Goal: Task Accomplishment & Management: Manage account settings

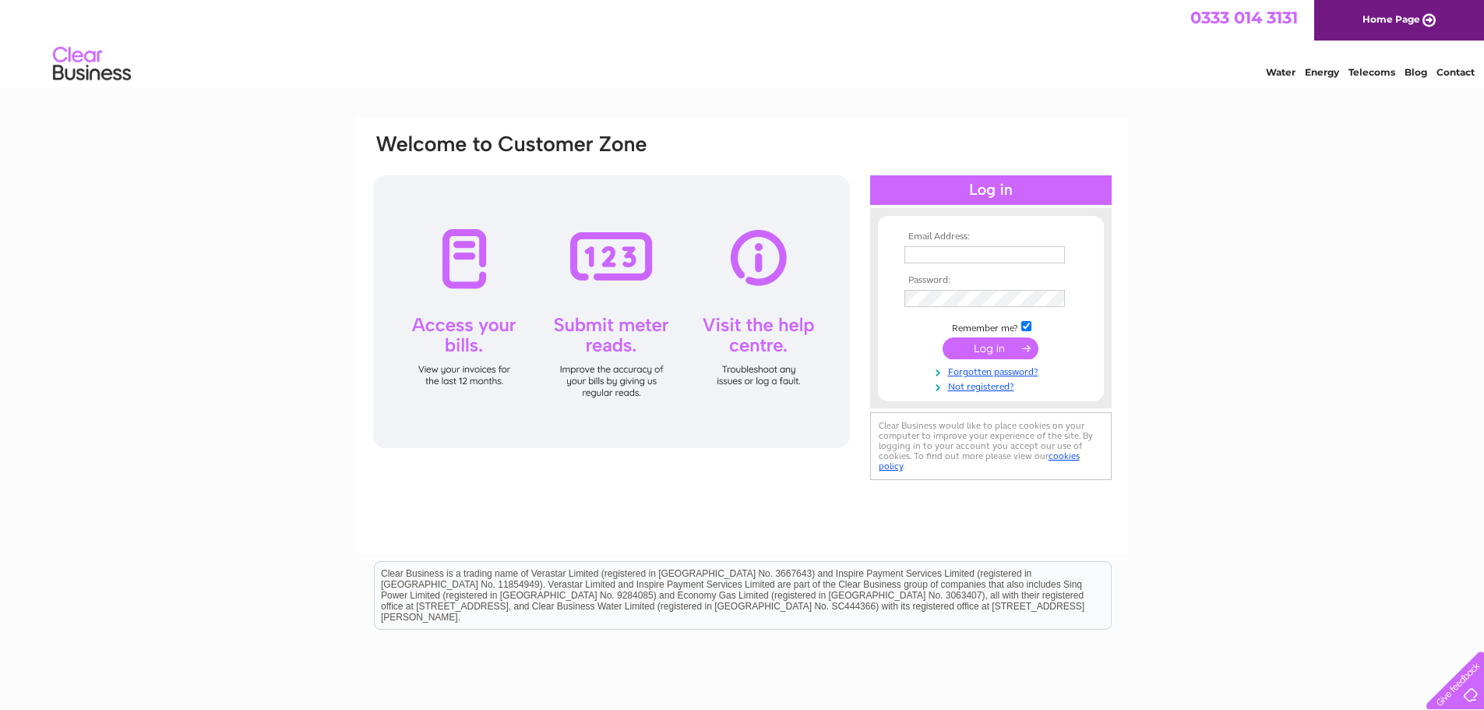
click at [933, 259] on input "text" at bounding box center [984, 254] width 160 height 17
type input "arbroathartisan@btconnect.com"
click at [989, 344] on input "submit" at bounding box center [990, 348] width 96 height 22
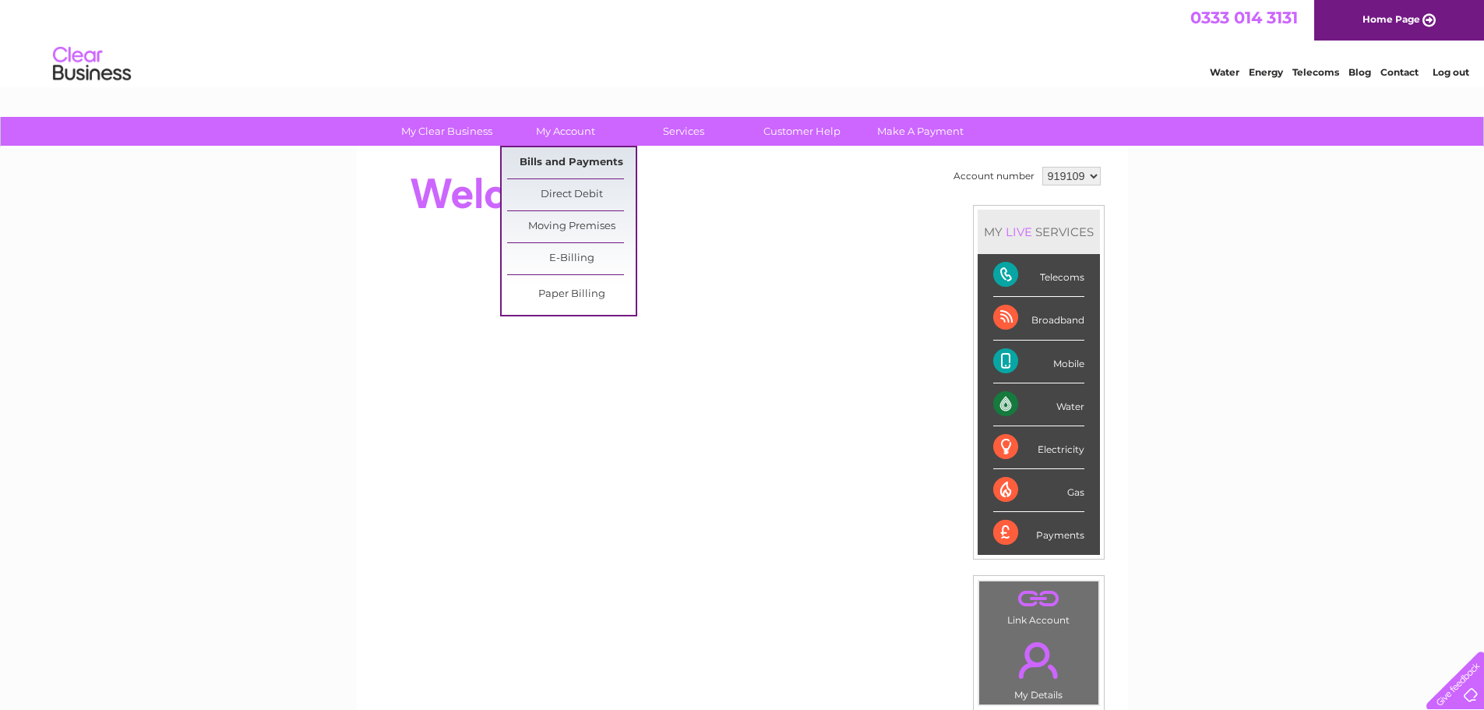
click at [565, 156] on link "Bills and Payments" at bounding box center [571, 162] width 129 height 31
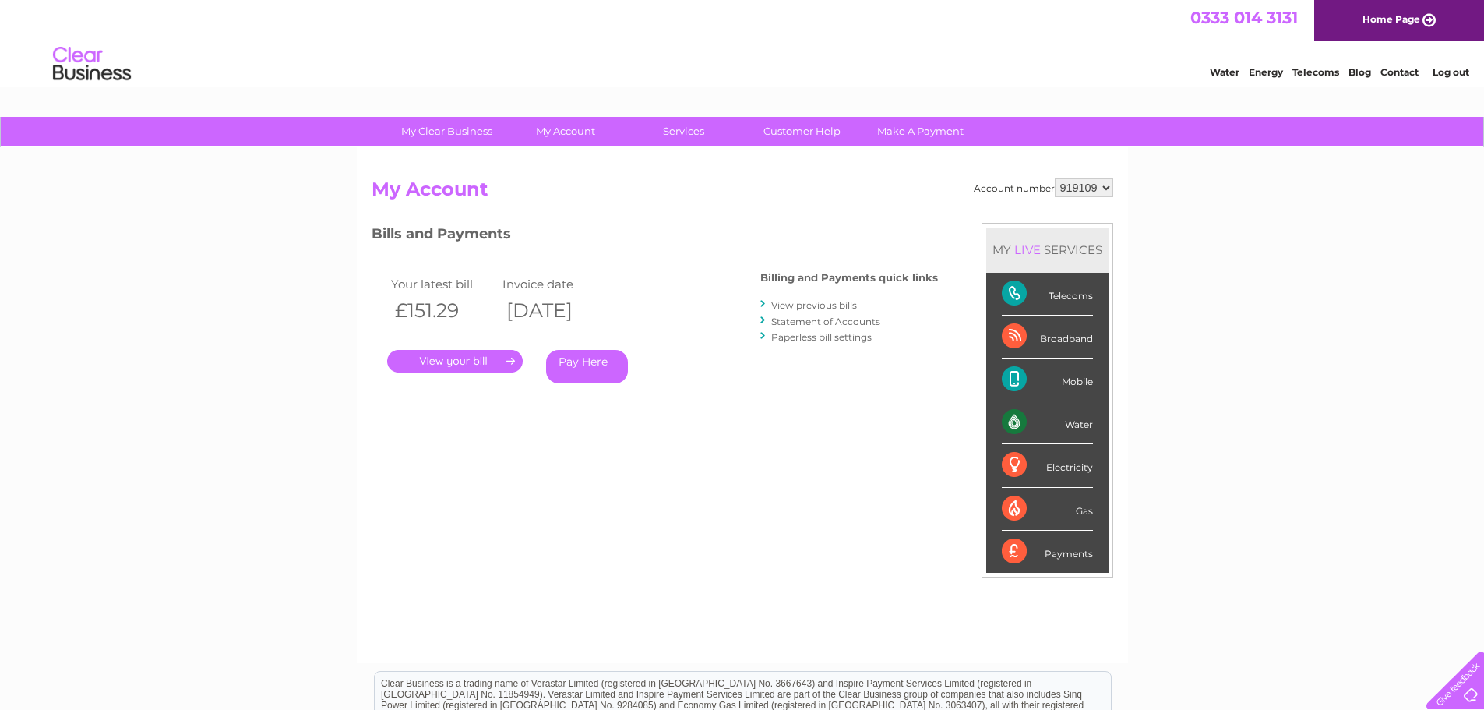
click at [477, 359] on link "." at bounding box center [455, 361] width 136 height 23
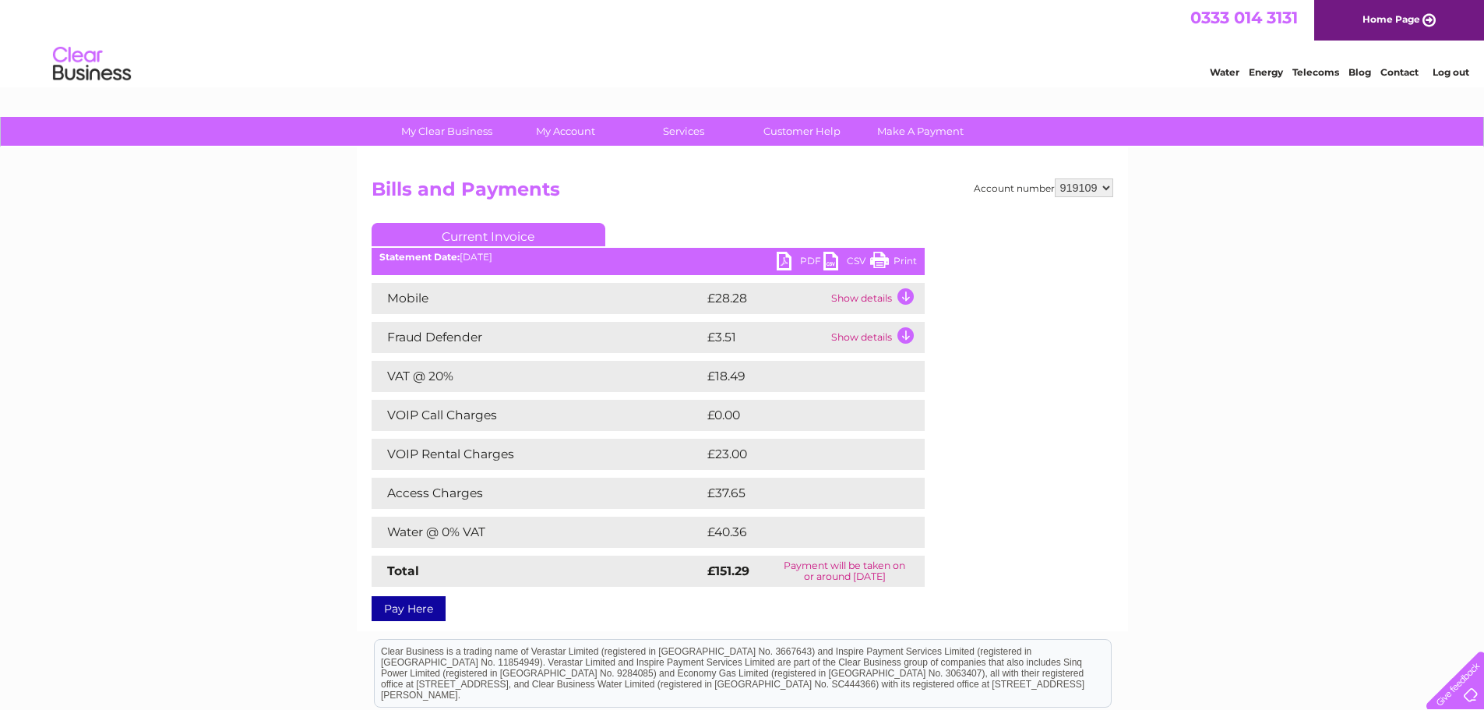
click at [790, 256] on link "PDF" at bounding box center [800, 263] width 47 height 23
click at [1450, 72] on link "Log out" at bounding box center [1450, 72] width 37 height 12
